Goal: Communication & Community: Answer question/provide support

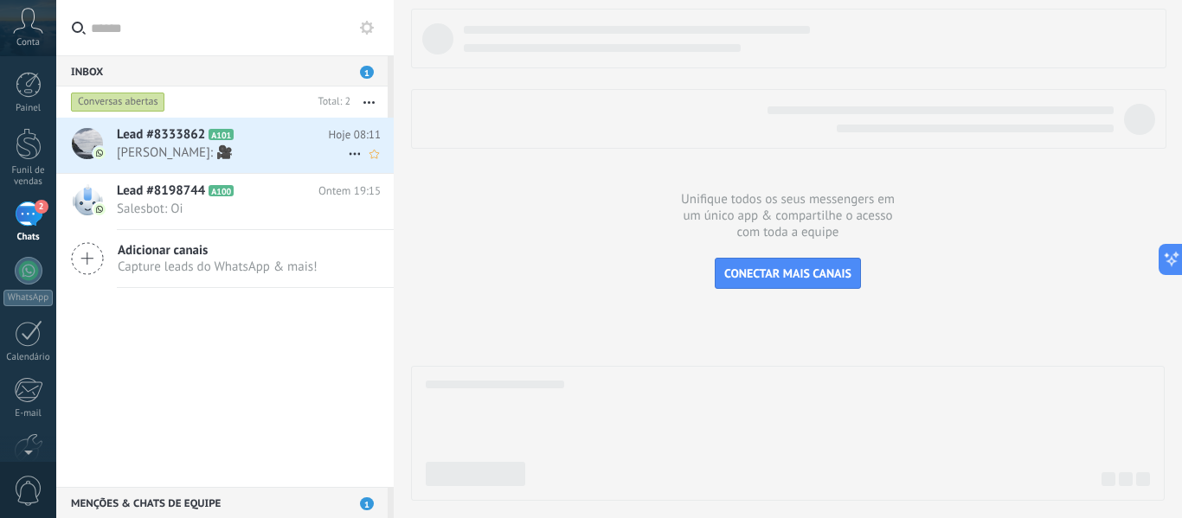
click at [169, 147] on span "[PERSON_NAME]: 🎥" at bounding box center [232, 153] width 231 height 16
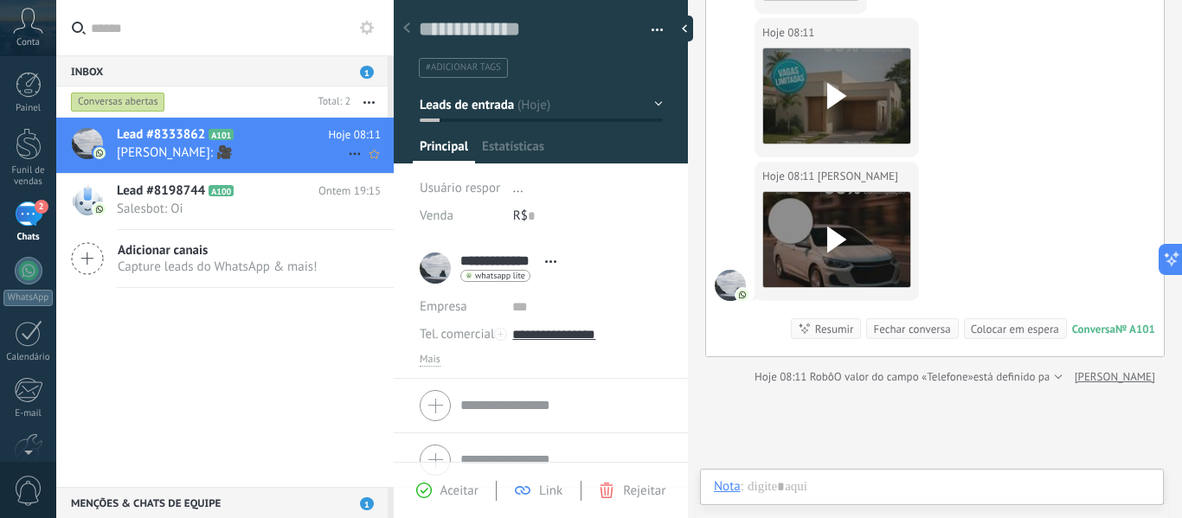
scroll to position [26, 0]
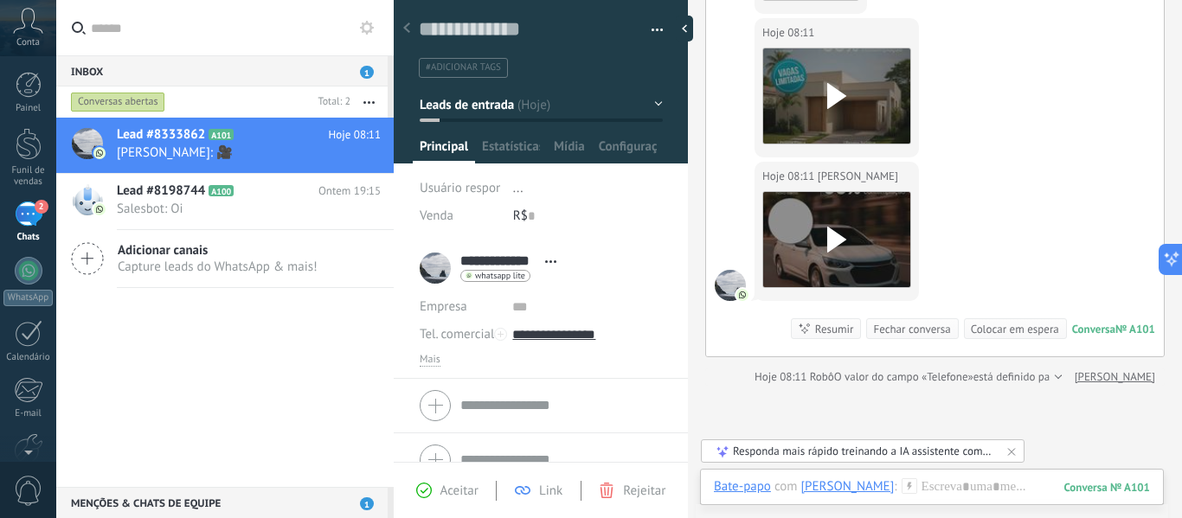
click at [830, 458] on div "Responda mais rápido treinando a IA assistente com sua fonte de dados" at bounding box center [863, 451] width 261 height 15
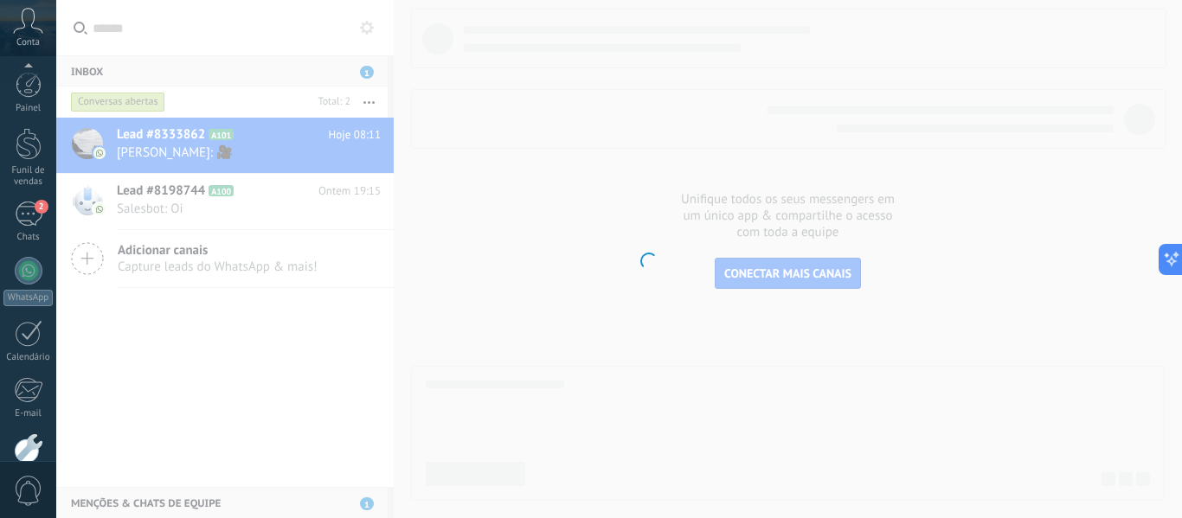
scroll to position [35, 0]
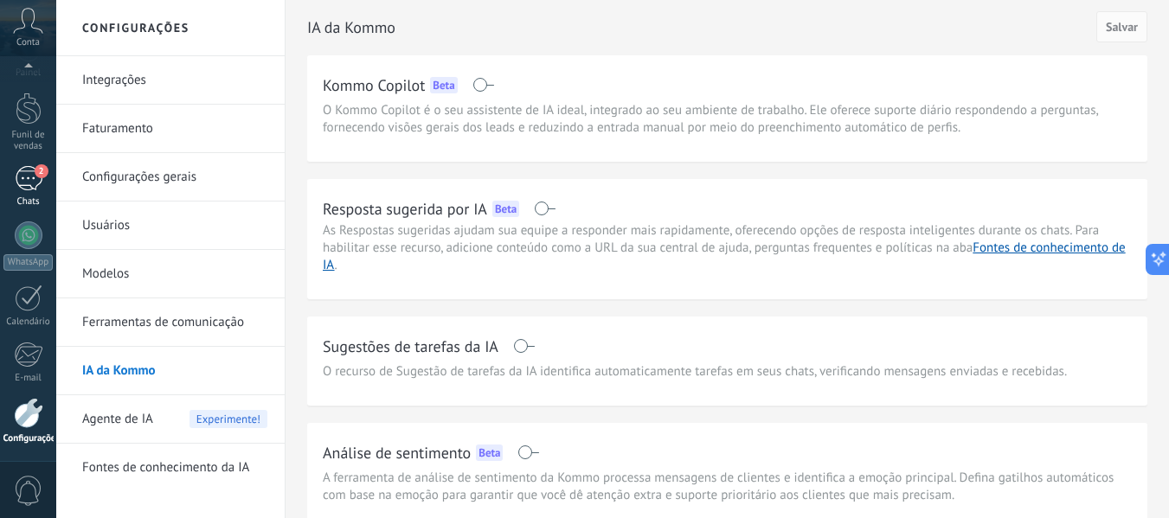
click at [36, 182] on div "2" at bounding box center [29, 178] width 28 height 25
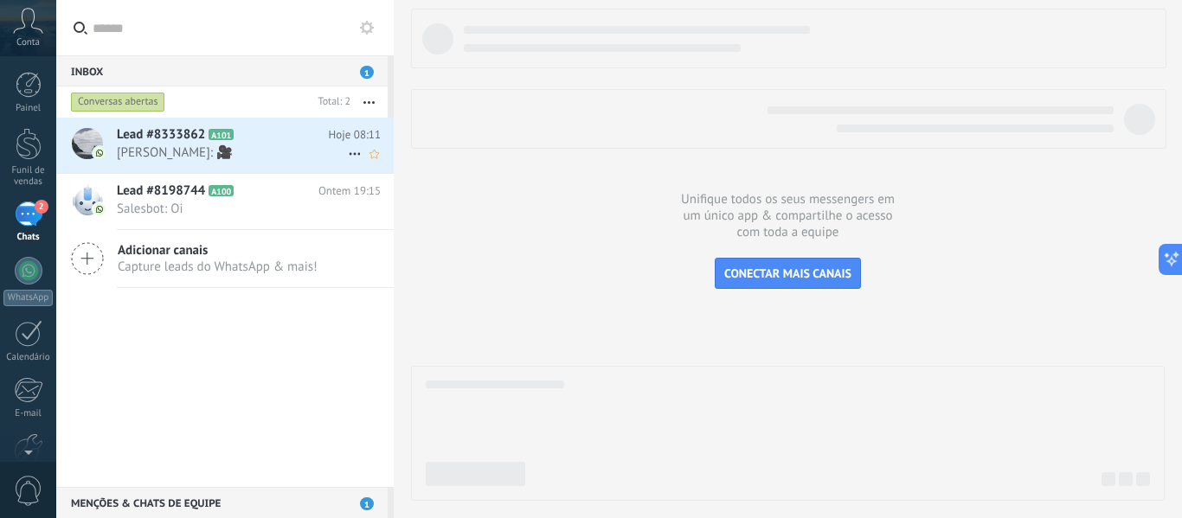
click at [80, 141] on div at bounding box center [87, 143] width 31 height 31
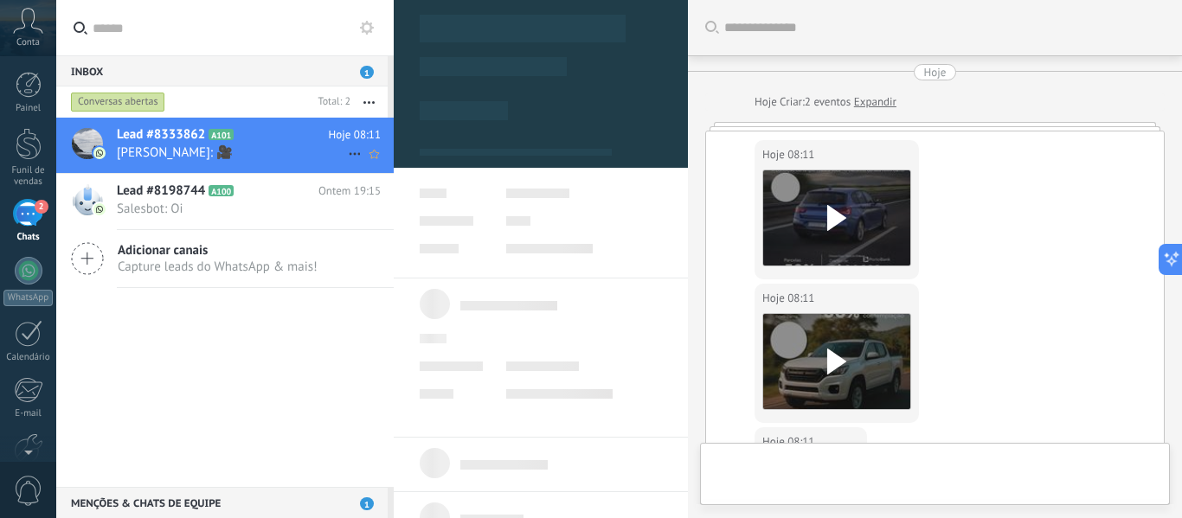
scroll to position [26, 0]
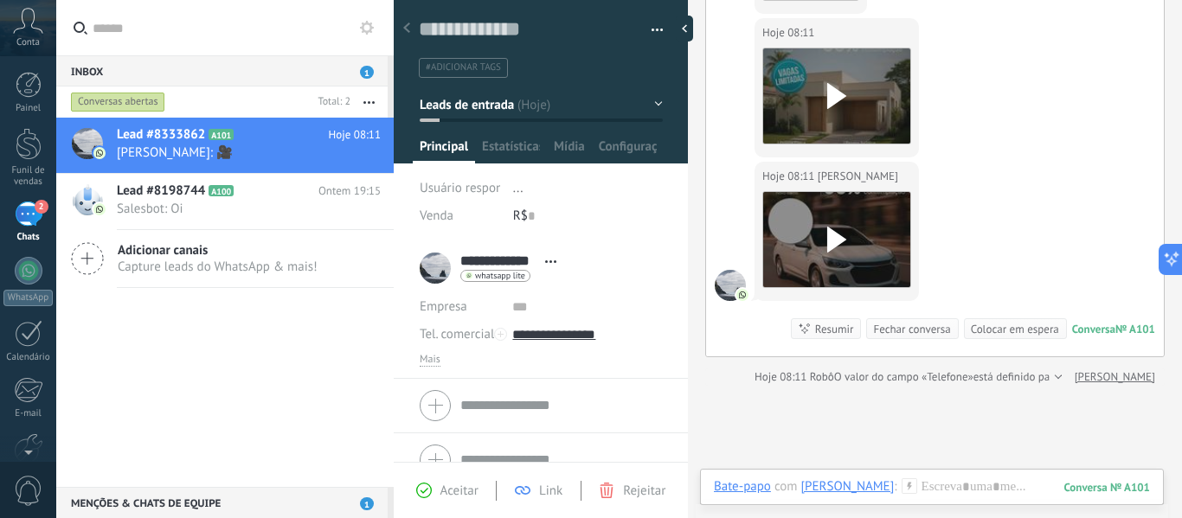
click at [456, 489] on span "Aceitar" at bounding box center [459, 491] width 38 height 16
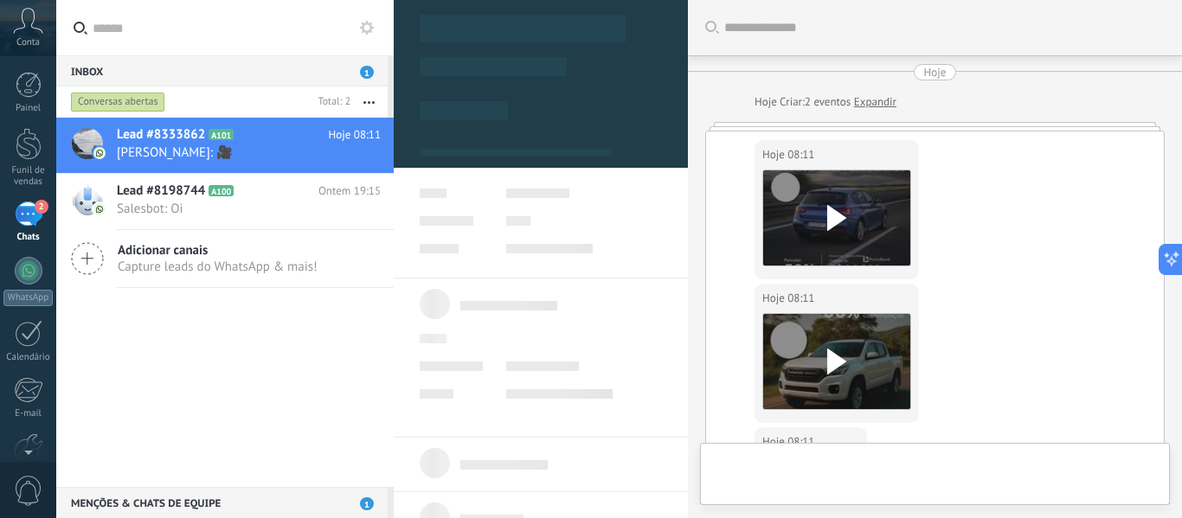
type textarea "**********"
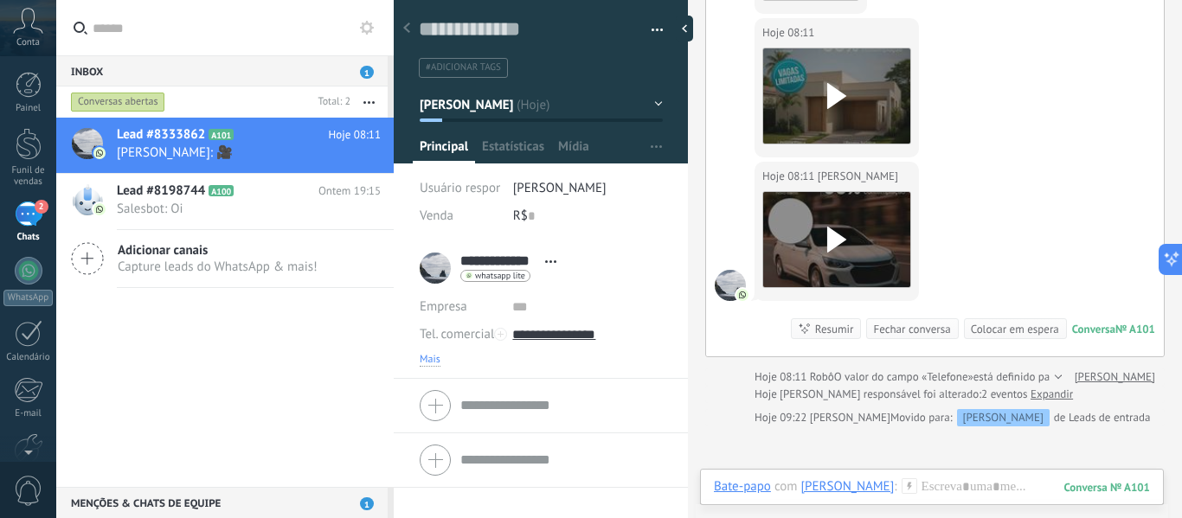
click at [430, 360] on span "Mais" at bounding box center [430, 360] width 21 height 14
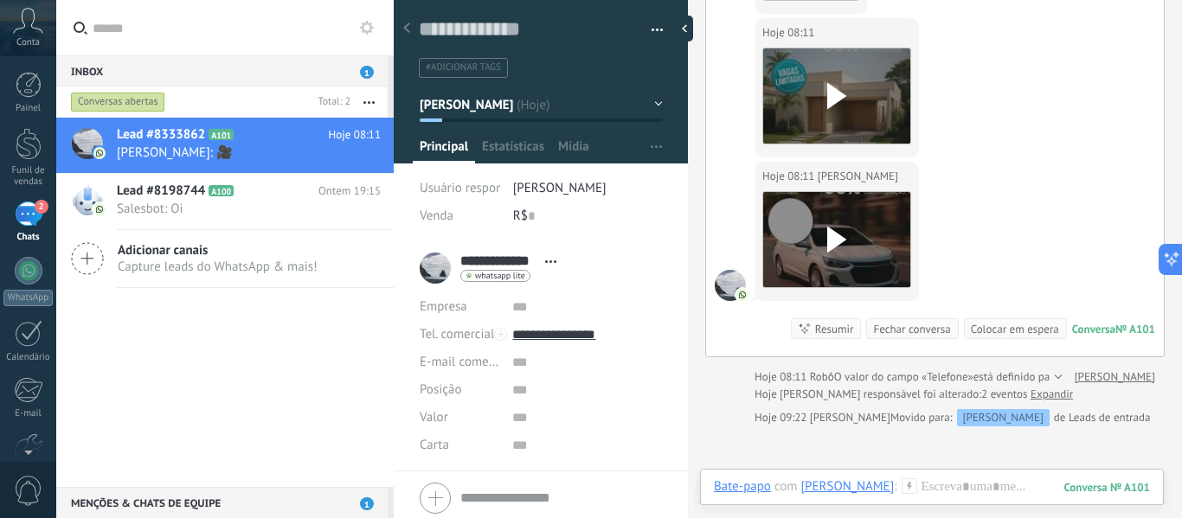
click at [1089, 331] on div "Conversa" at bounding box center [1093, 329] width 43 height 15
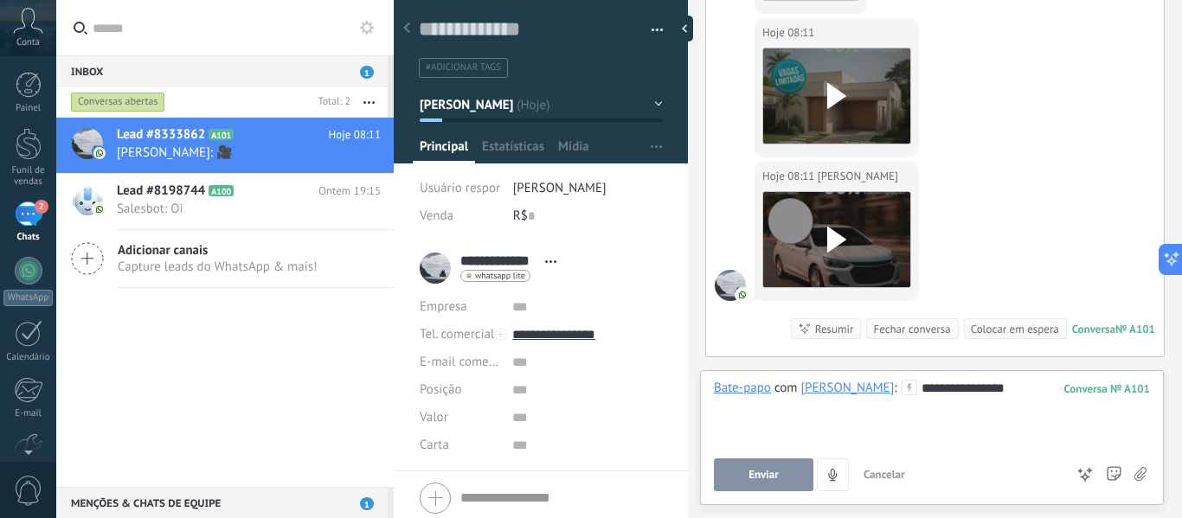
click at [790, 485] on button "Enviar" at bounding box center [764, 475] width 100 height 33
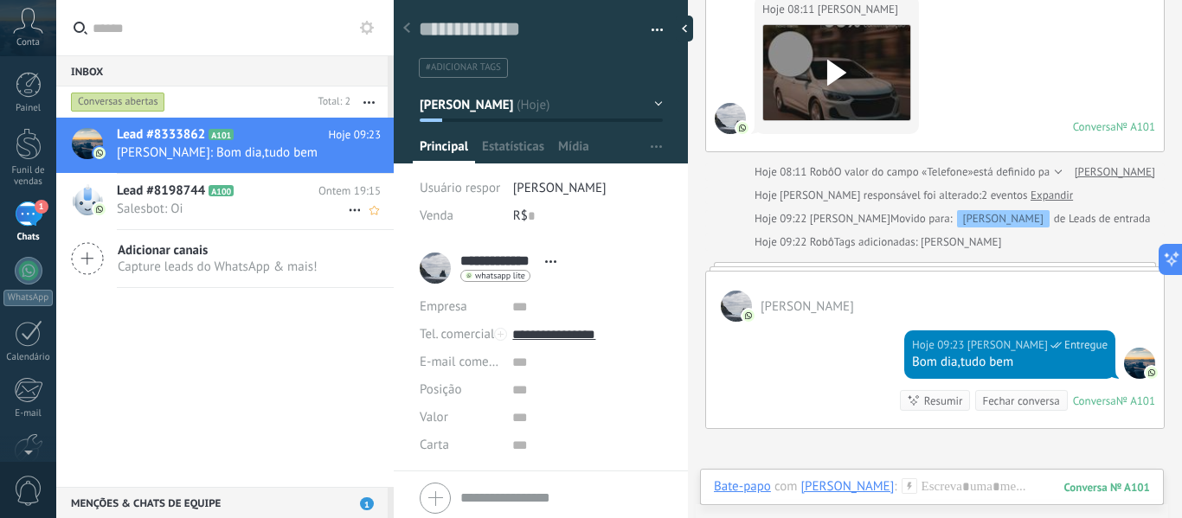
click at [159, 210] on span "Salesbot: Oi" at bounding box center [232, 209] width 231 height 16
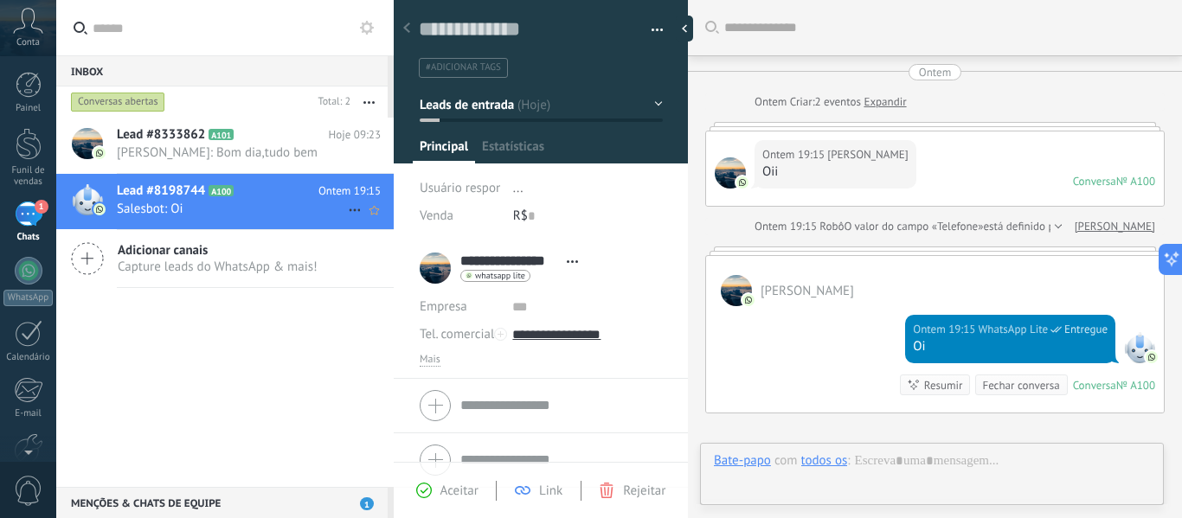
scroll to position [197, 0]
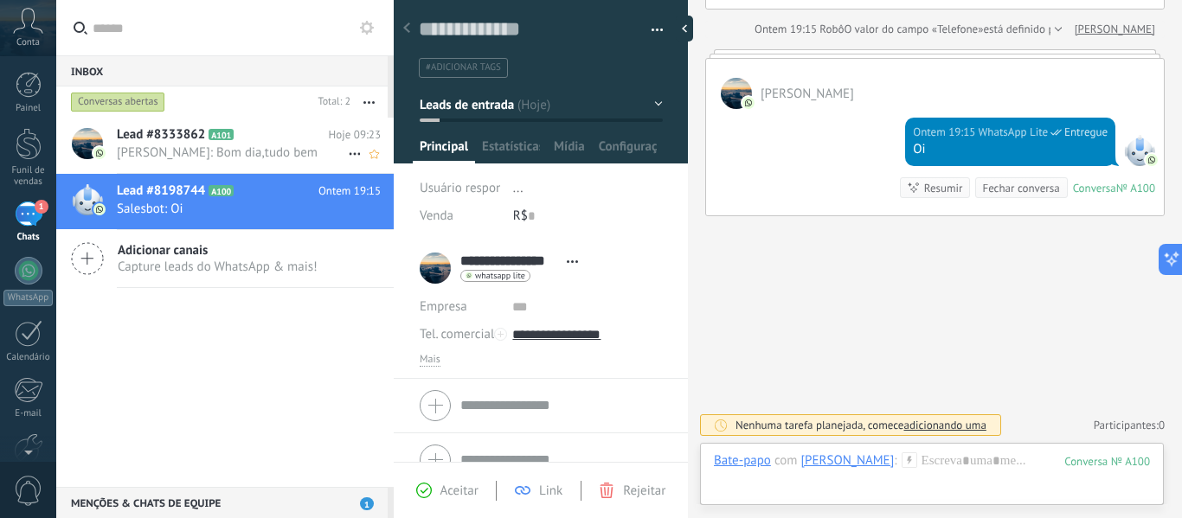
click at [182, 154] on span "[PERSON_NAME]: Bom dia,tudo bem" at bounding box center [232, 153] width 231 height 16
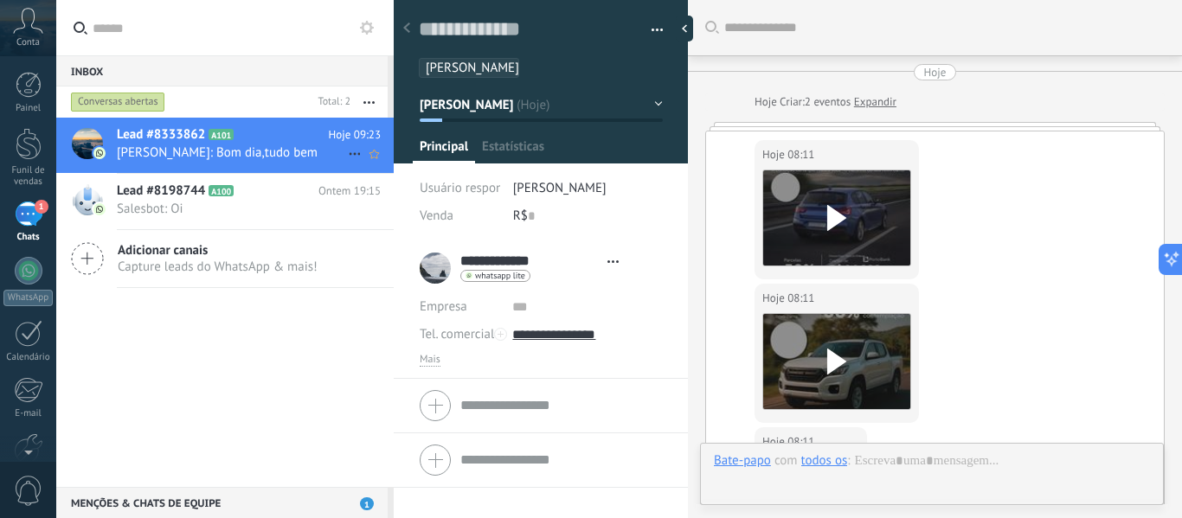
type textarea "**********"
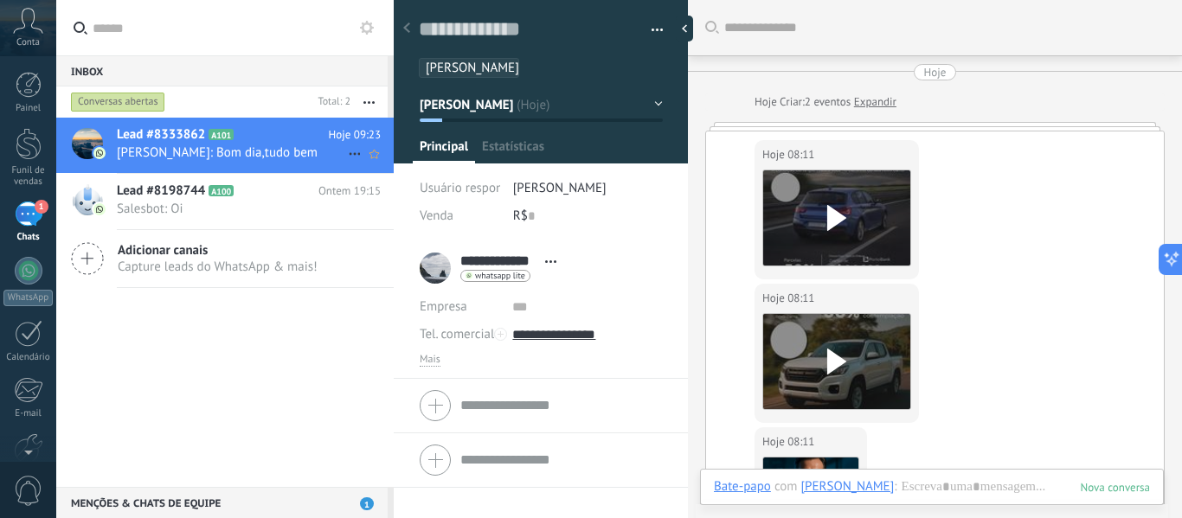
scroll to position [819, 0]
